Goal: Task Accomplishment & Management: Use online tool/utility

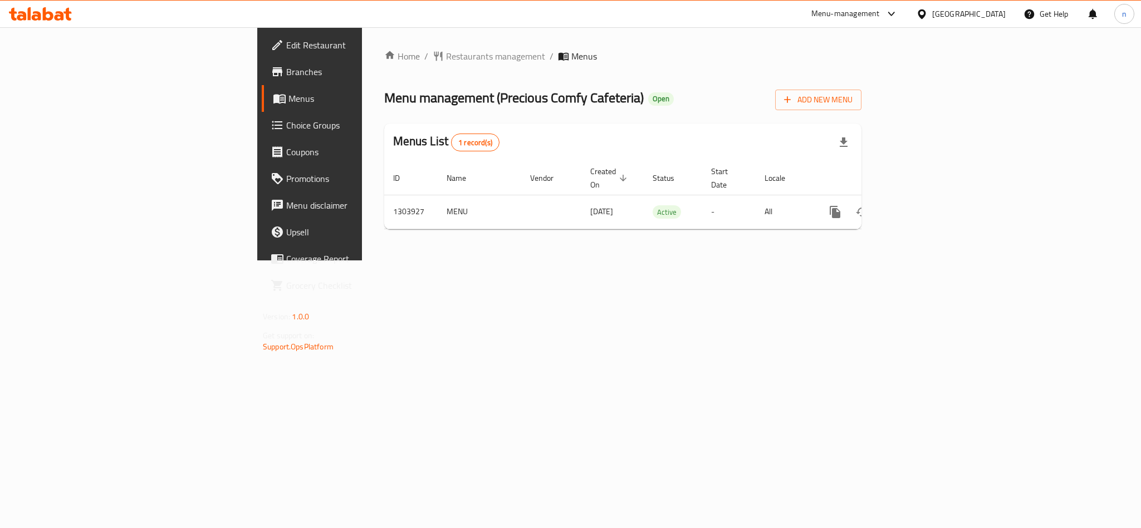
click at [286, 121] on span "Choice Groups" at bounding box center [362, 125] width 153 height 13
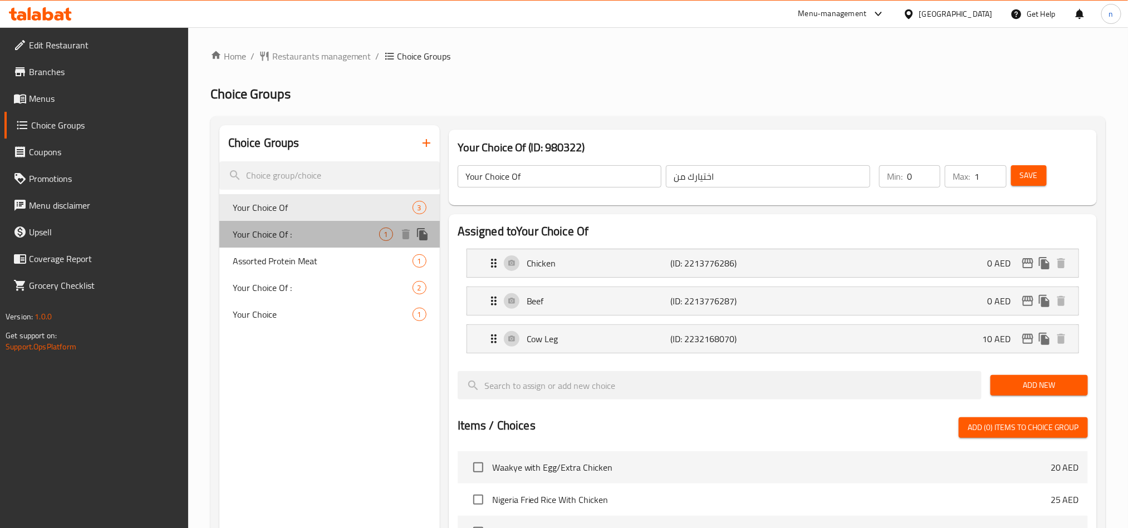
click at [299, 234] on span "Your Choice Of :" at bounding box center [306, 234] width 146 height 13
type input "Your Choice Of :"
type input "اختيارك من:"
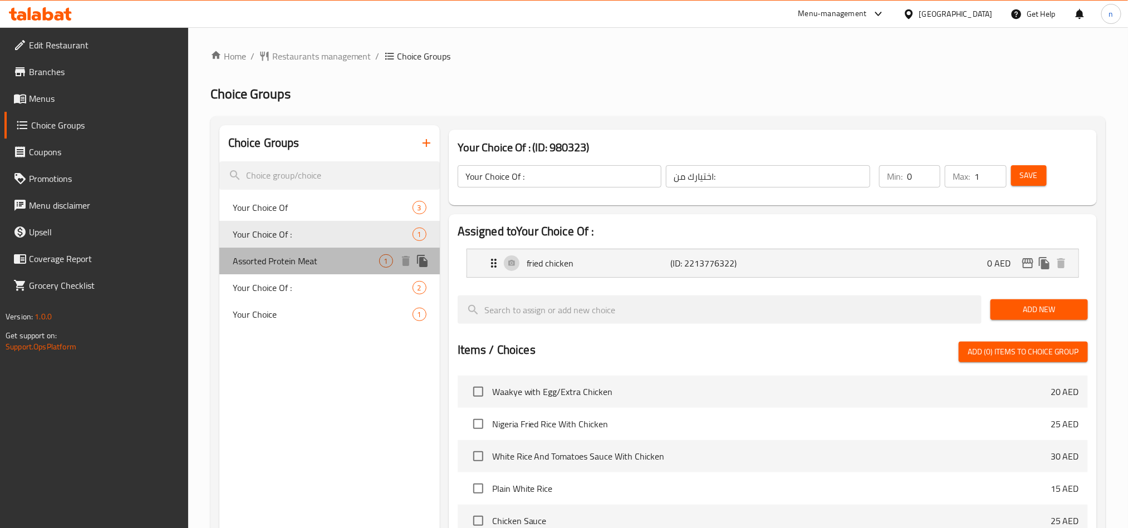
click at [289, 263] on span "Assorted Protein Meat" at bounding box center [306, 260] width 146 height 13
type input "Assorted Protein Meat"
type input "لحوم بروتين متنوعة"
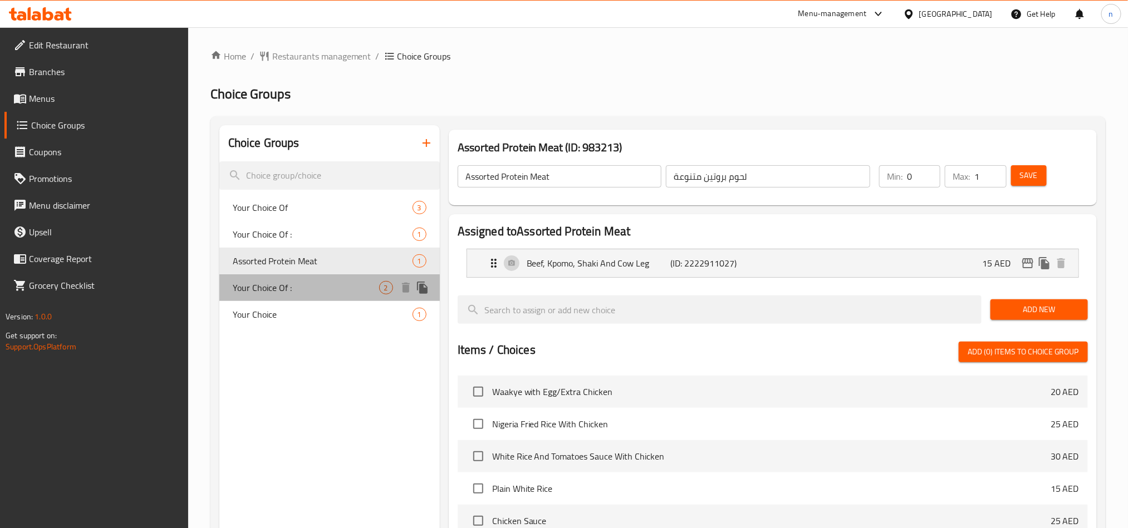
click at [281, 289] on span "Your Choice Of :" at bounding box center [306, 287] width 146 height 13
type input "Your Choice Of :"
type input "اختيارك من:"
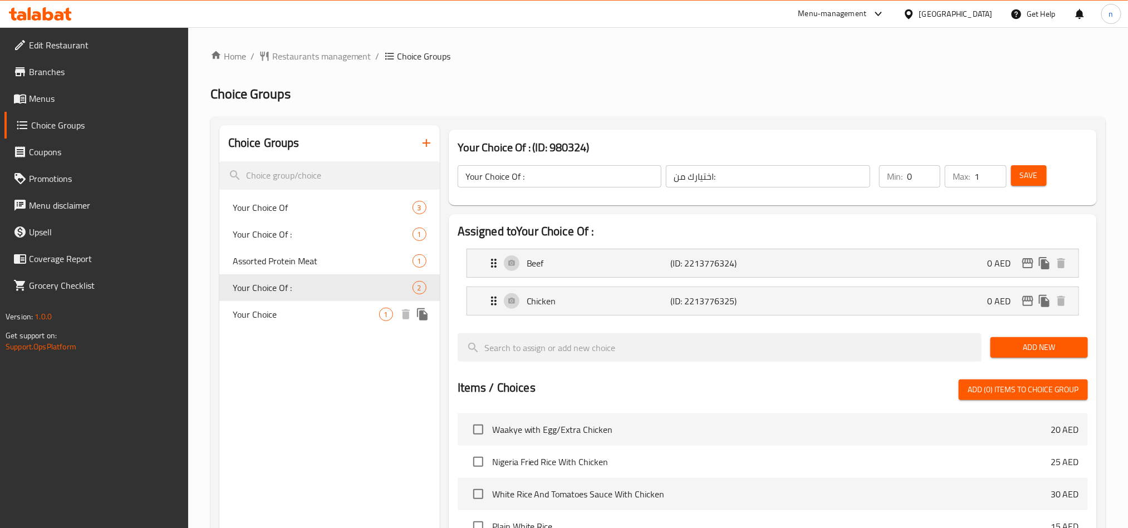
click at [299, 311] on span "Your Choice" at bounding box center [306, 314] width 146 height 13
type input "Your Choice"
type input "اختيارك"
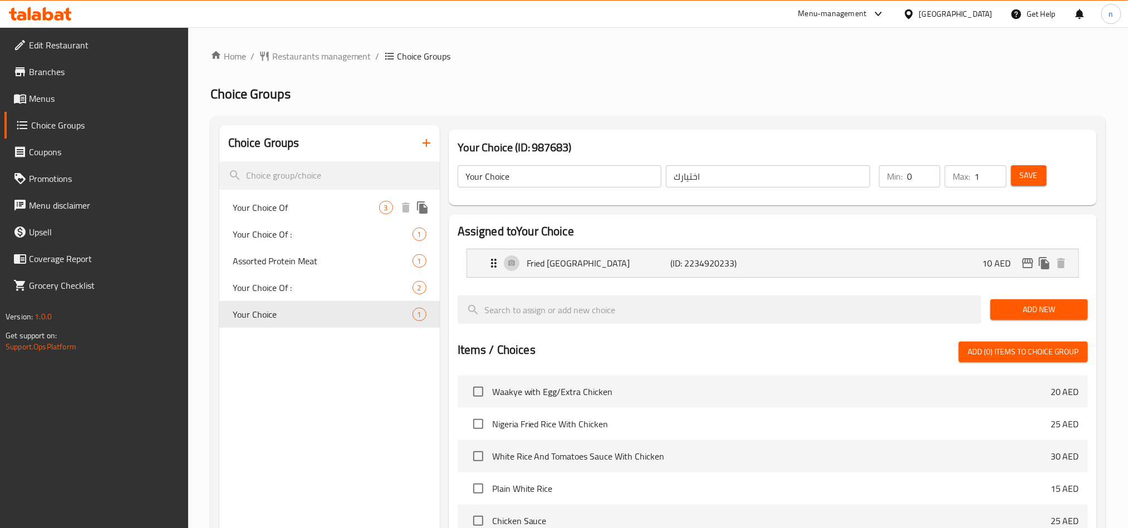
click at [316, 218] on div "Your Choice Of 3" at bounding box center [329, 207] width 220 height 27
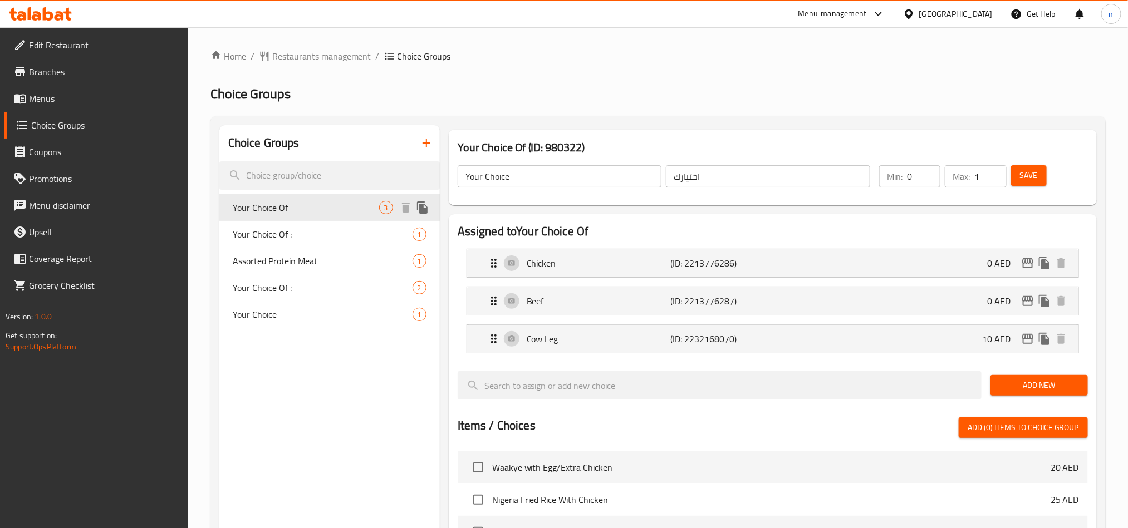
type input "Your Choice Of"
type input "اختيارك من"
click at [286, 317] on span "Your Choice" at bounding box center [306, 314] width 146 height 13
type input "Your Choice"
type input "اختيارك"
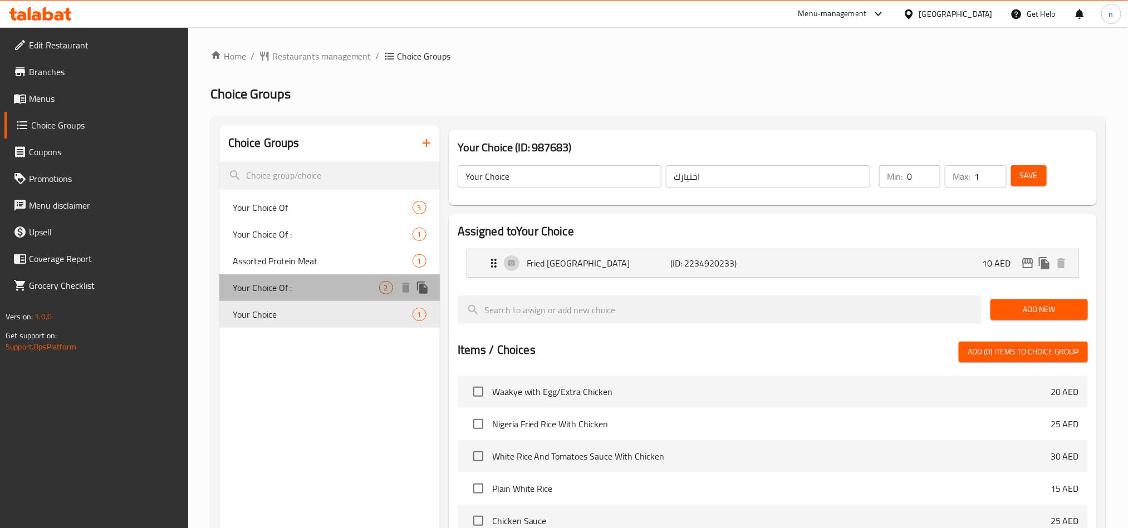
click at [291, 291] on span "Your Choice Of :" at bounding box center [306, 287] width 146 height 13
type input "Your Choice Of :"
type input "اختيارك من:"
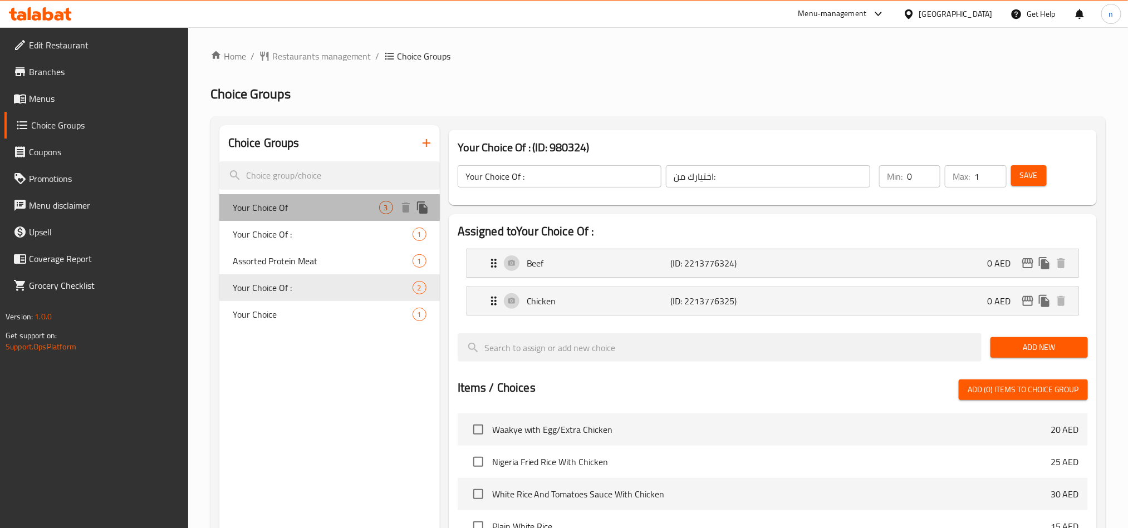
click at [269, 205] on span "Your Choice Of" at bounding box center [306, 207] width 146 height 13
type input "Your Choice Of"
type input "اختيارك من"
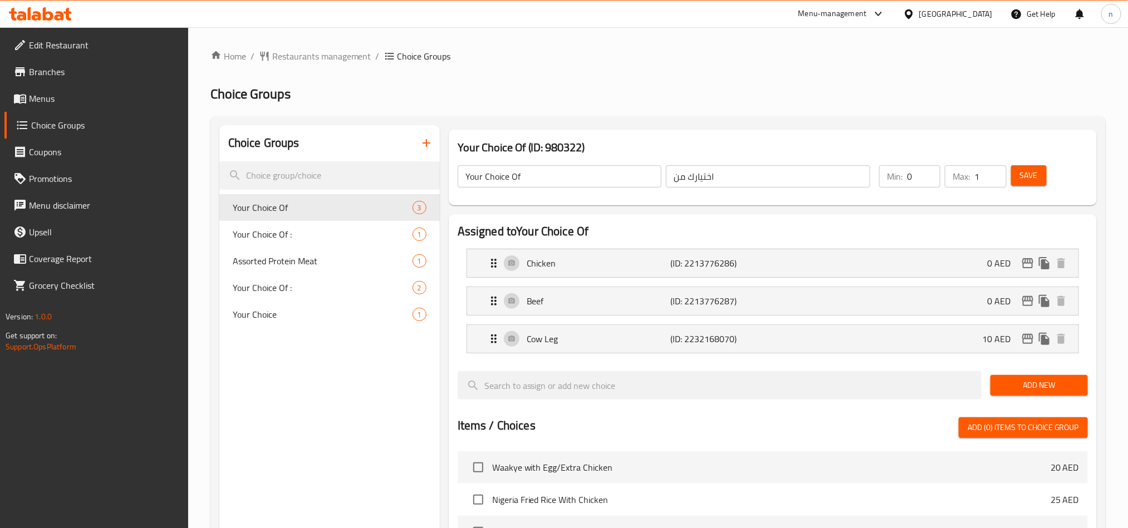
click at [53, 16] on icon at bounding box center [40, 13] width 63 height 13
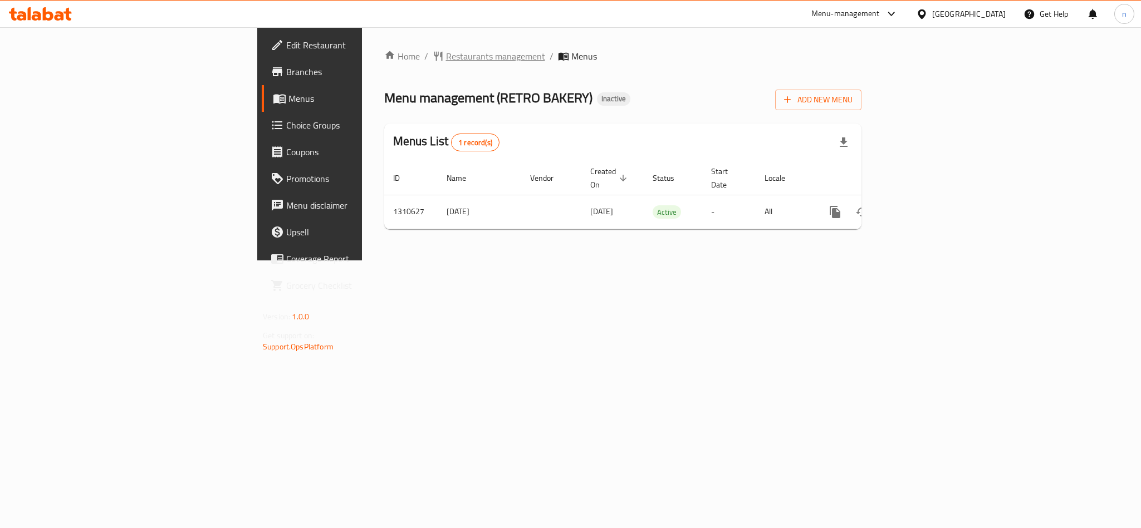
click at [446, 60] on span "Restaurants management" at bounding box center [495, 56] width 99 height 13
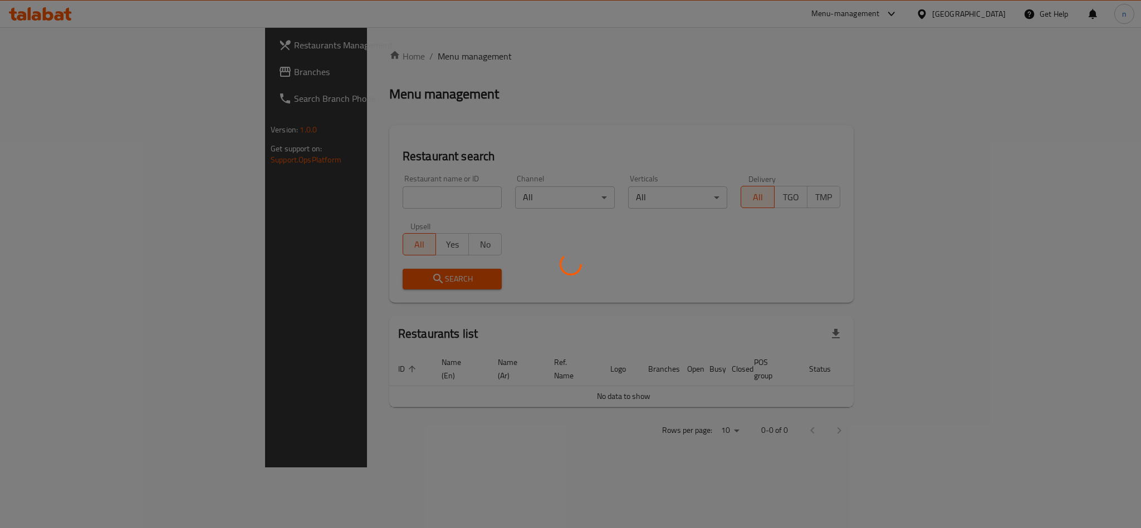
click at [284, 200] on div at bounding box center [570, 264] width 1141 height 528
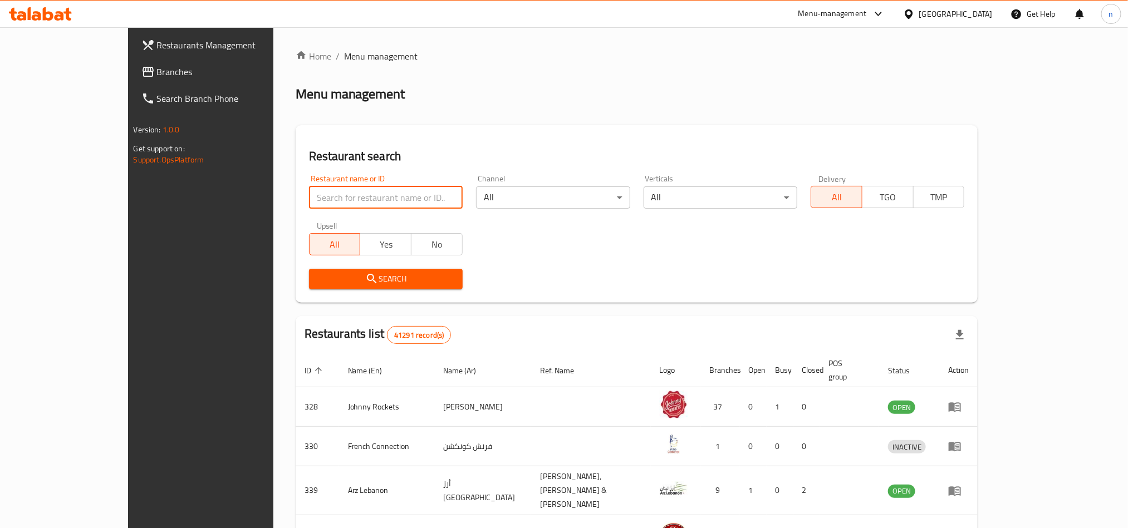
click at [309, 194] on input "search" at bounding box center [386, 197] width 154 height 22
paste input "705505"
type input "705505"
click button "Search" at bounding box center [386, 279] width 154 height 21
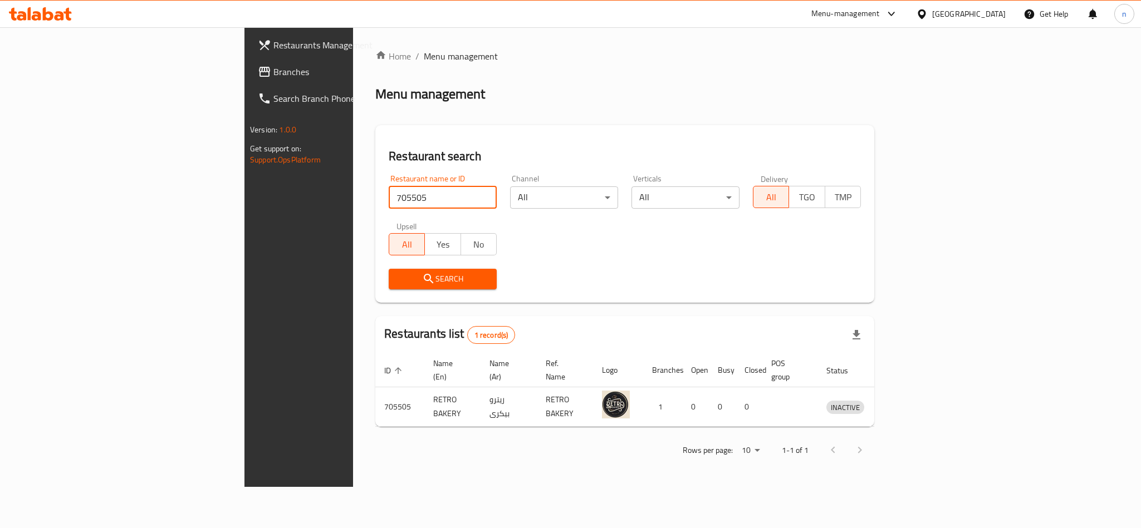
click at [249, 85] on link "Search Branch Phone" at bounding box center [342, 98] width 186 height 27
